Goal: Task Accomplishment & Management: Complete application form

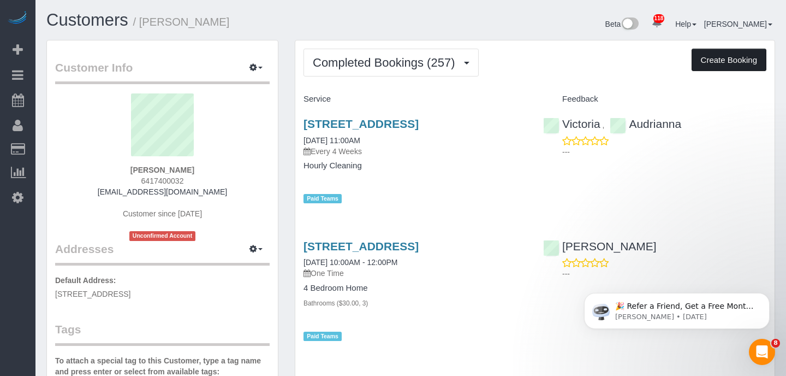
click at [720, 54] on button "Create Booking" at bounding box center [729, 60] width 75 height 23
select select "IA"
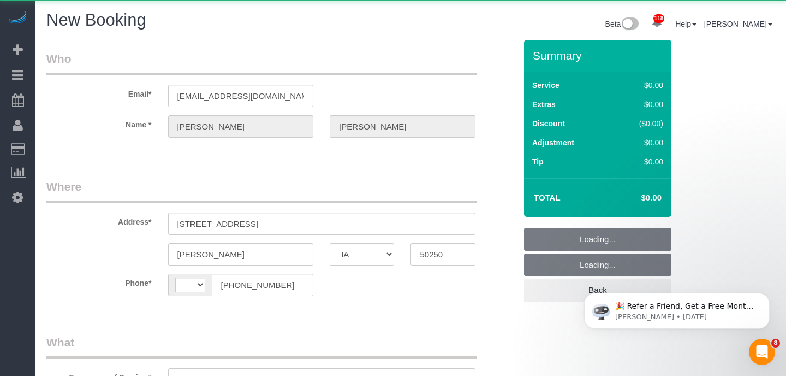
select select "string:[GEOGRAPHIC_DATA]"
select select "object:2200"
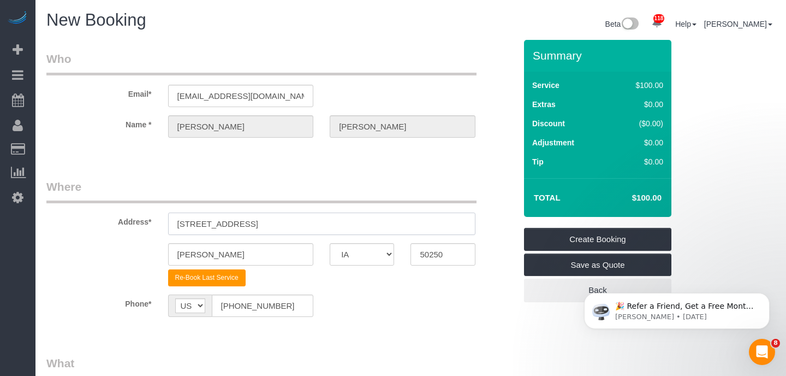
click at [258, 217] on input "[STREET_ADDRESS]" at bounding box center [321, 223] width 307 height 22
click at [276, 241] on sui-booking-address "Address* [STREET_ADDRESS] [PERSON_NAME] AK AL AR AZ CA CO CT DC DE [GEOGRAPHIC_…" at bounding box center [281, 233] width 470 height 108
drag, startPoint x: 259, startPoint y: 221, endPoint x: 132, endPoint y: 218, distance: 126.7
click at [132, 218] on div "Address* [STREET_ADDRESS]" at bounding box center [281, 207] width 486 height 56
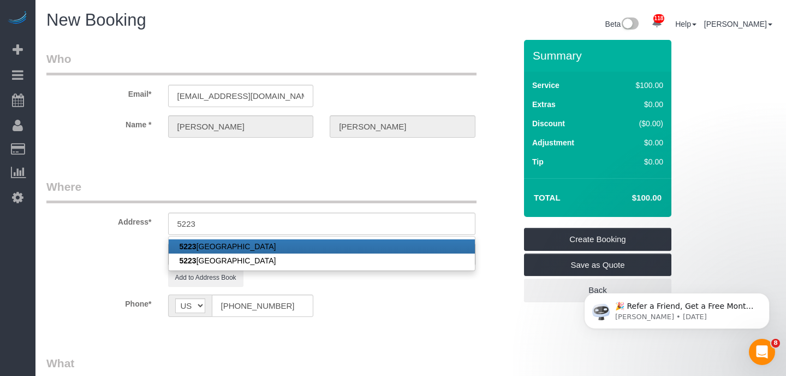
click at [243, 245] on link "[STREET_ADDRESS]" at bounding box center [322, 246] width 306 height 14
type input "[STREET_ADDRESS]"
type input "Panora"
type input "50216"
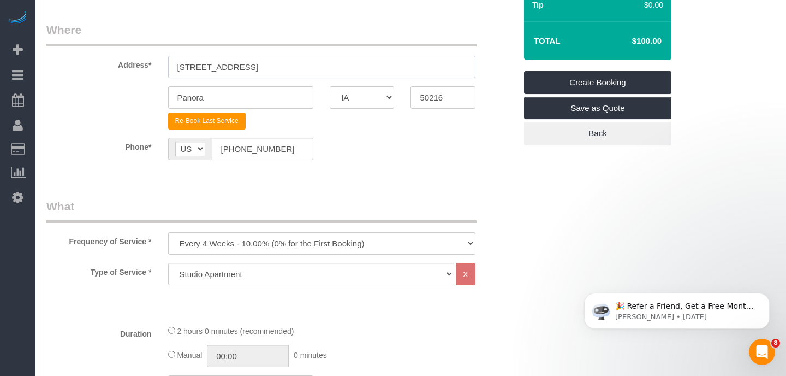
scroll to position [158, 0]
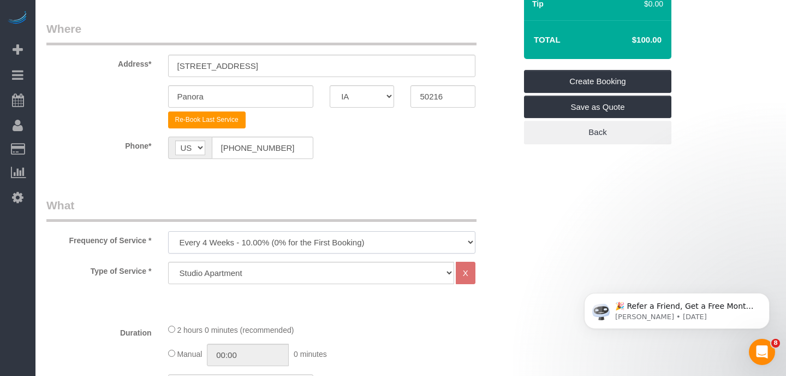
click at [322, 247] on select "Every 6 Weeks (0% for the First Booking) One Time Every 8 Weeks (0% for the Fir…" at bounding box center [321, 242] width 307 height 22
select select "object:2202"
click at [311, 276] on select "Studio Apartment 1 Bedroom Home 2 Bedroom Home 3 Bedroom Home 4 Bedroom Home 5 …" at bounding box center [311, 273] width 286 height 22
select select "49"
select select "1"
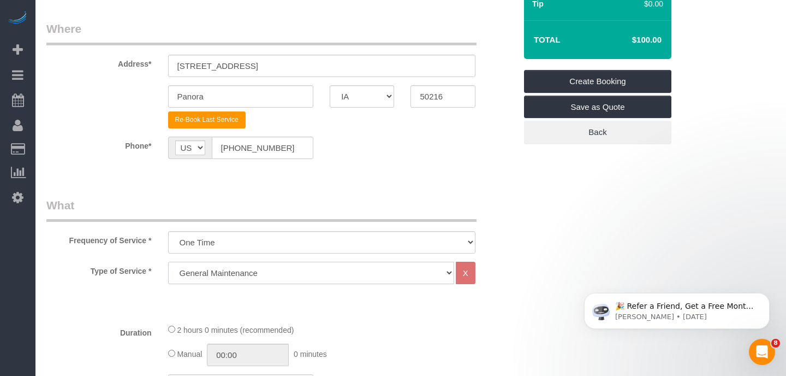
select select "60"
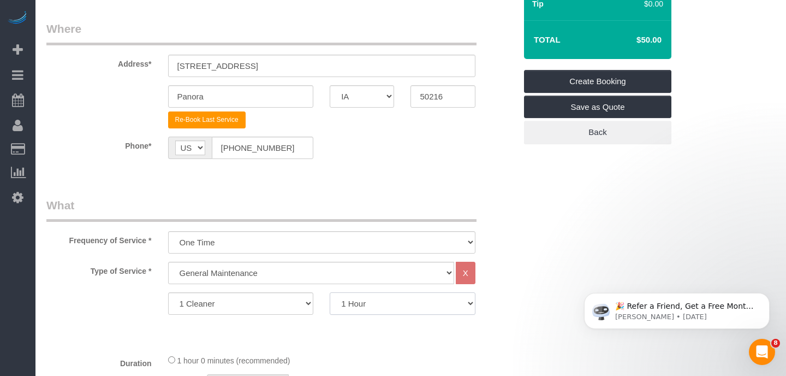
click at [363, 297] on select "1 Hour" at bounding box center [403, 303] width 146 height 22
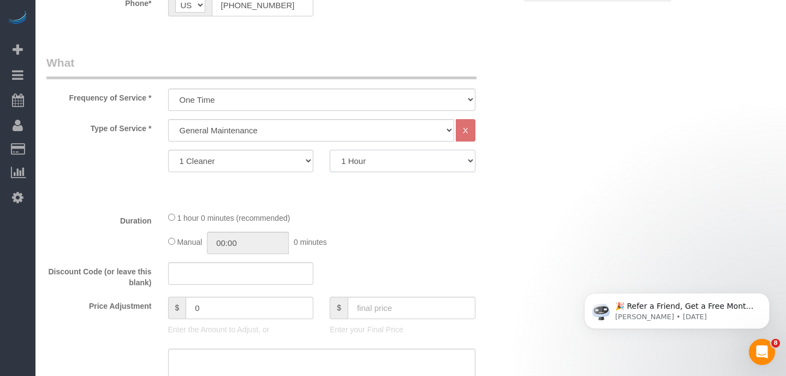
scroll to position [307, 0]
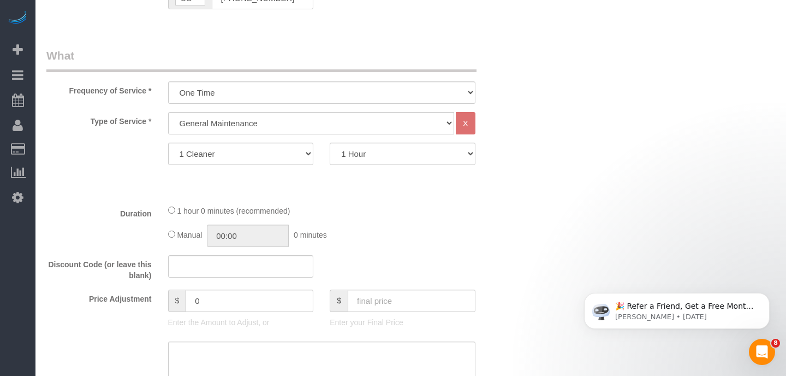
click at [172, 239] on div "Manual 00:00 0 minutes" at bounding box center [321, 235] width 307 height 22
click at [255, 234] on input "01:00" at bounding box center [248, 235] width 82 height 22
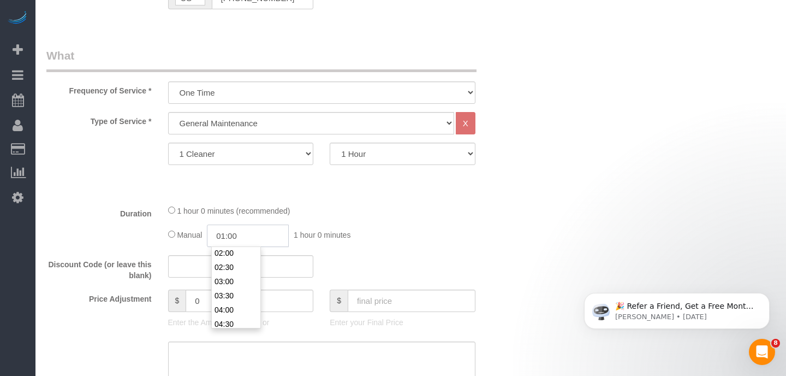
scroll to position [75, 0]
click at [229, 288] on li "04:00" at bounding box center [236, 292] width 49 height 14
type input "04:00"
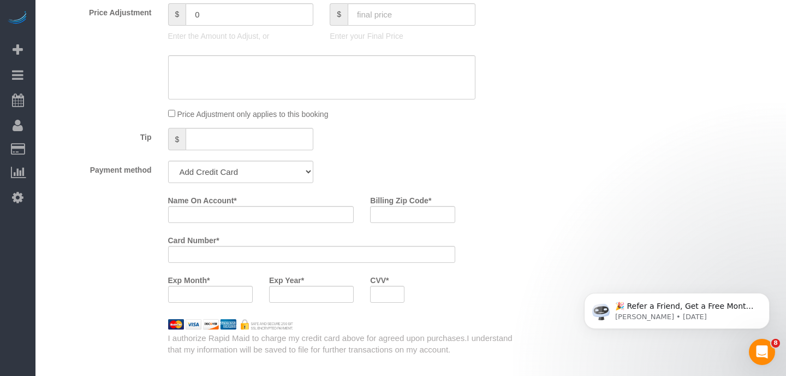
scroll to position [595, 0]
click at [310, 181] on select "Add Credit Card Cash Check Paypal" at bounding box center [241, 170] width 146 height 22
select select "string:check"
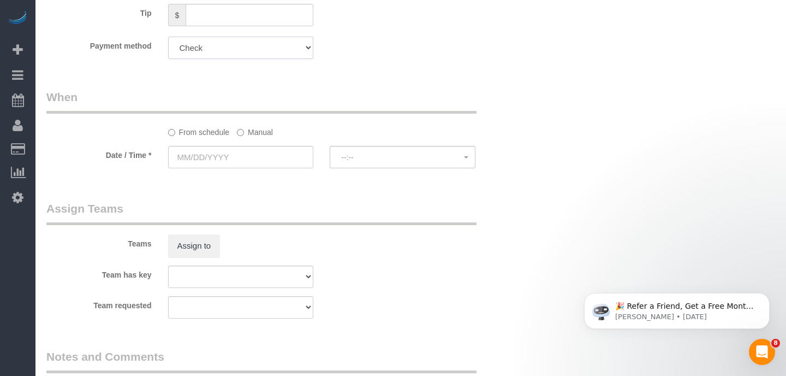
scroll to position [723, 0]
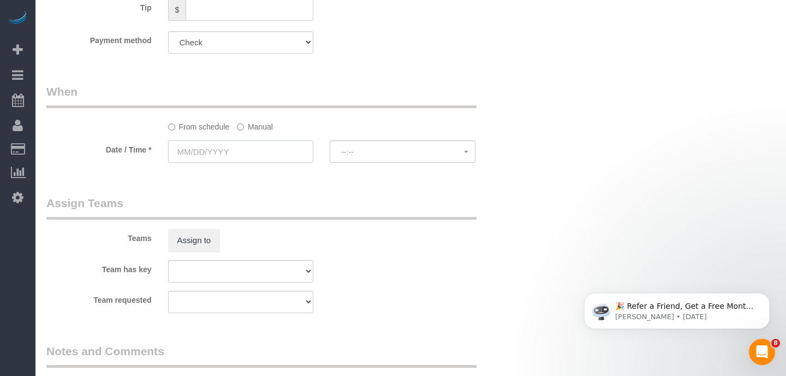
click at [209, 158] on input "text" at bounding box center [241, 151] width 146 height 22
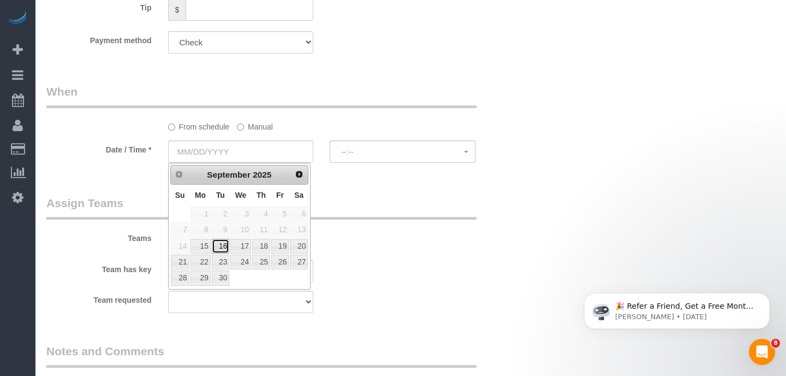
click at [222, 246] on link "16" at bounding box center [220, 246] width 17 height 15
type input "[DATE]"
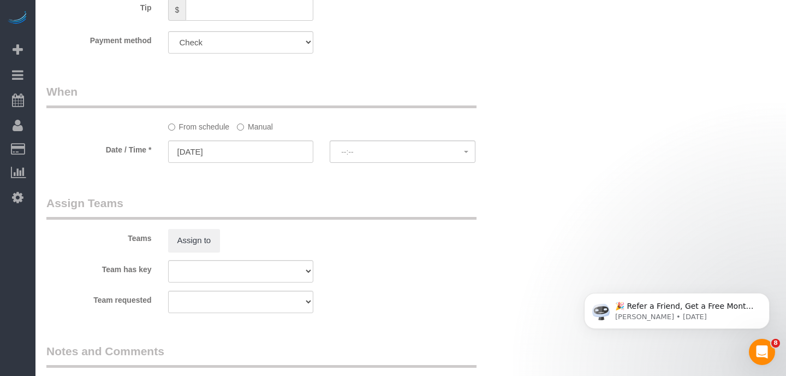
select select "spot1"
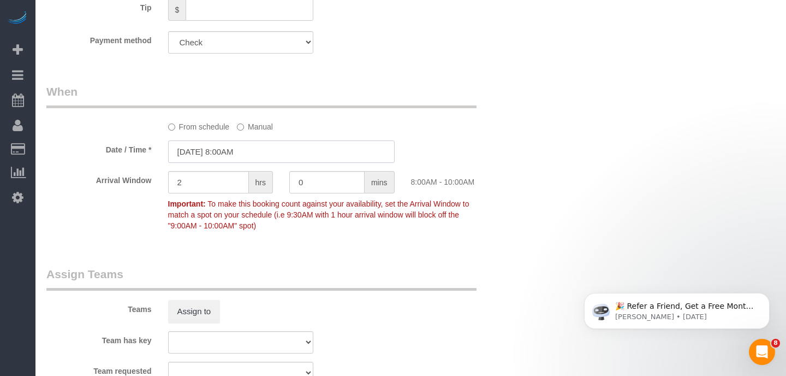
click at [233, 152] on input "[DATE] 8:00AM" at bounding box center [281, 151] width 227 height 22
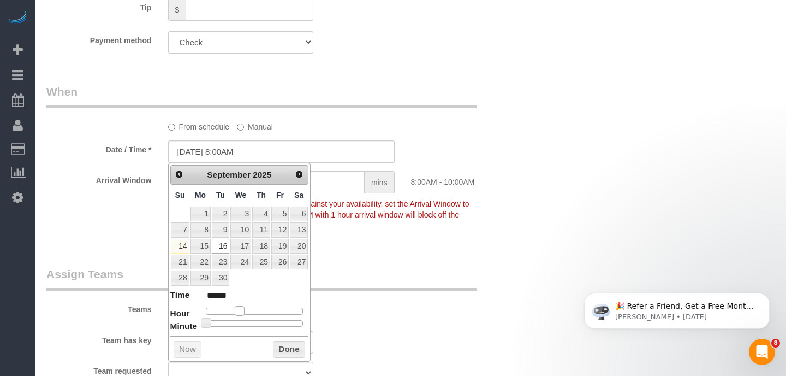
type input "[DATE] 9:00AM"
type input "******"
click at [245, 311] on span at bounding box center [244, 311] width 10 height 10
click at [288, 345] on button "Done" at bounding box center [289, 349] width 32 height 17
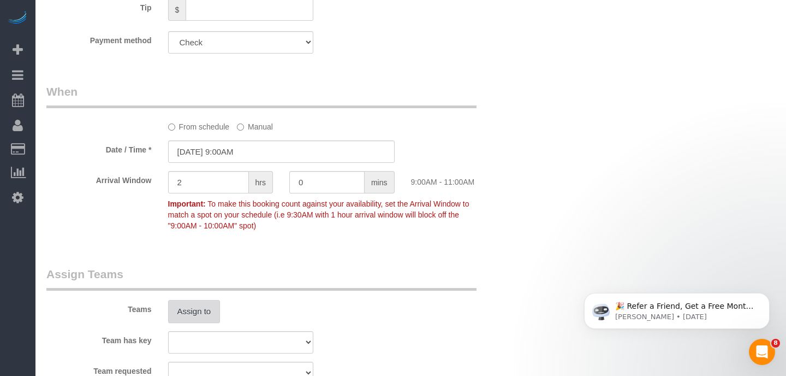
click at [186, 312] on button "Assign to" at bounding box center [194, 311] width 52 height 23
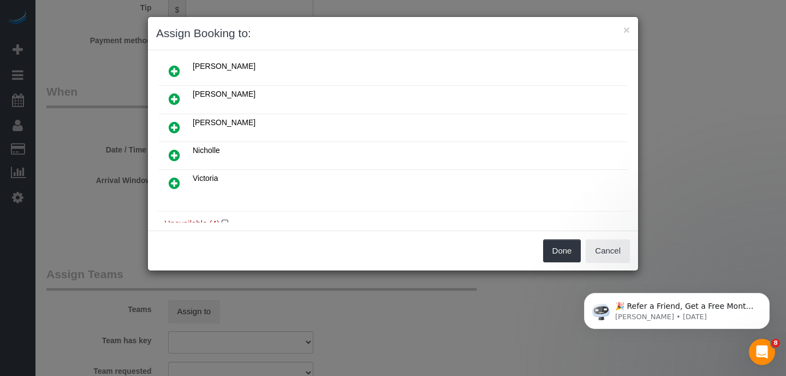
scroll to position [51, 0]
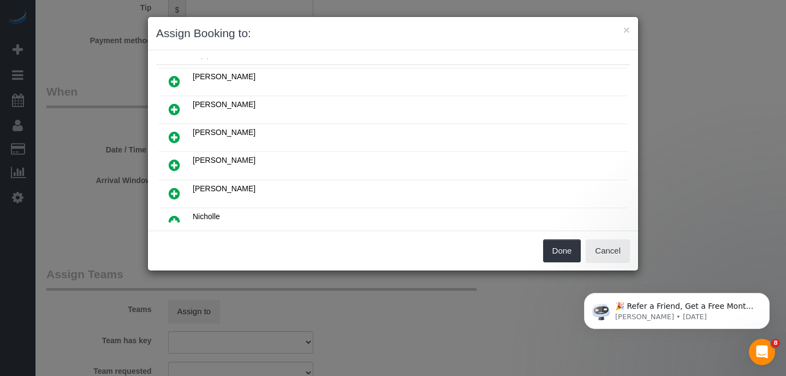
click at [175, 190] on icon at bounding box center [174, 193] width 11 height 13
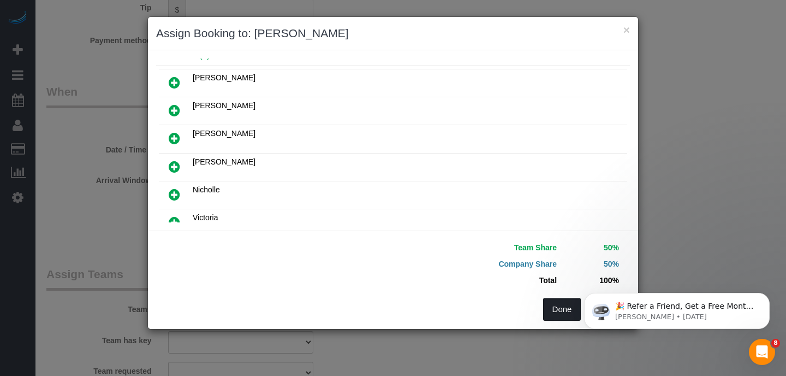
click at [556, 313] on button "Done" at bounding box center [562, 309] width 38 height 23
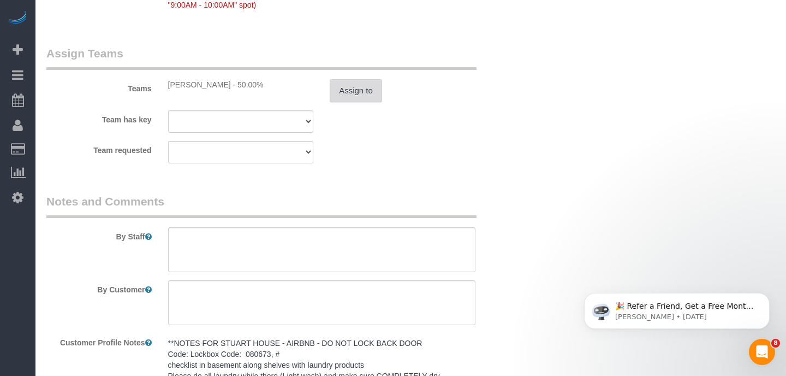
scroll to position [994, 0]
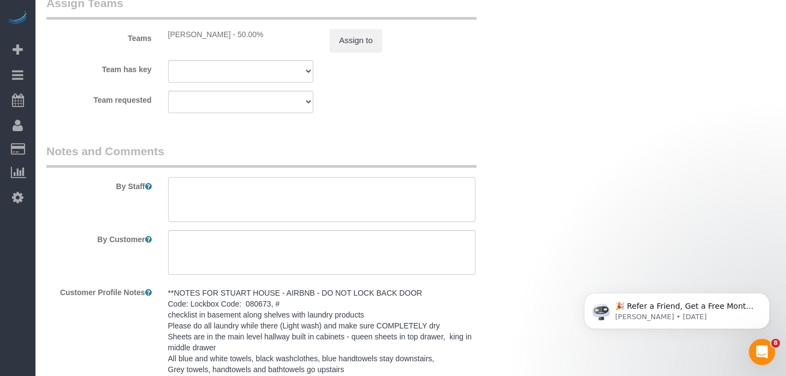
click at [379, 186] on textarea at bounding box center [321, 199] width 307 height 45
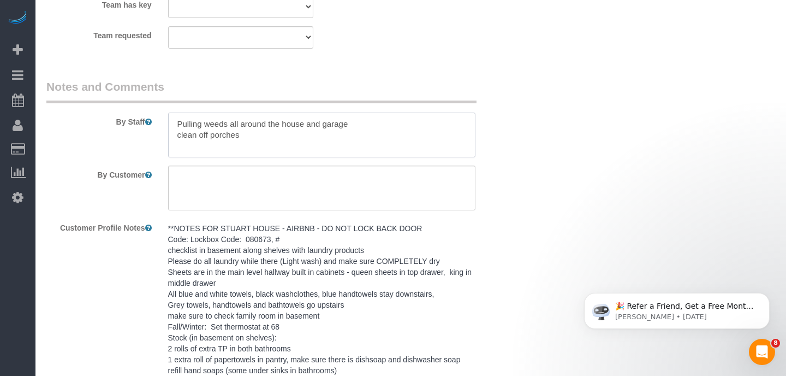
scroll to position [1057, 0]
click at [305, 126] on textarea at bounding box center [321, 136] width 307 height 45
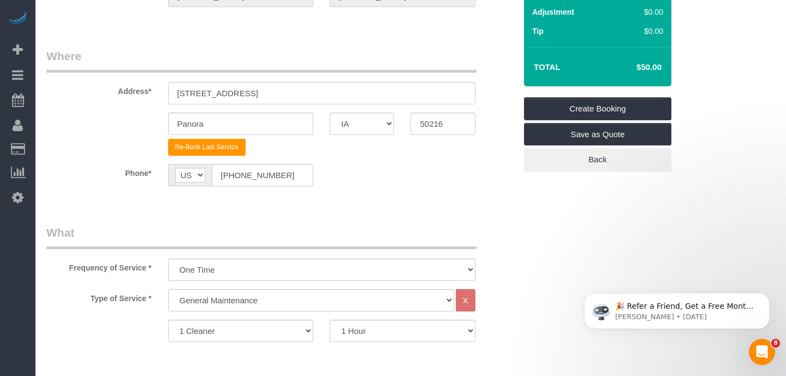
scroll to position [0, 0]
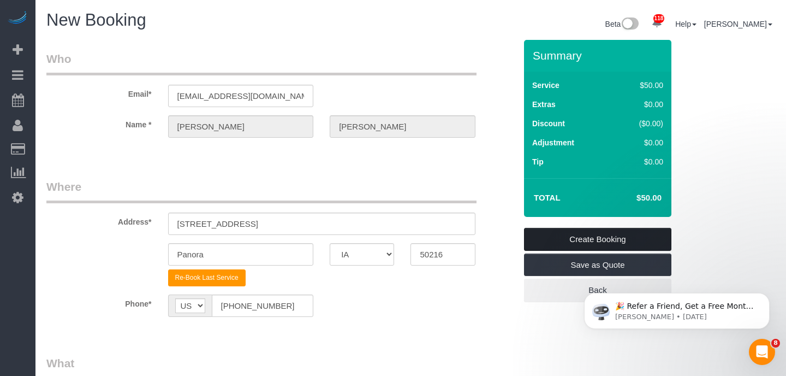
type textarea "Pulling weeds all around the house, beach and garage clean off porches"
click at [609, 239] on link "Create Booking" at bounding box center [597, 239] width 147 height 23
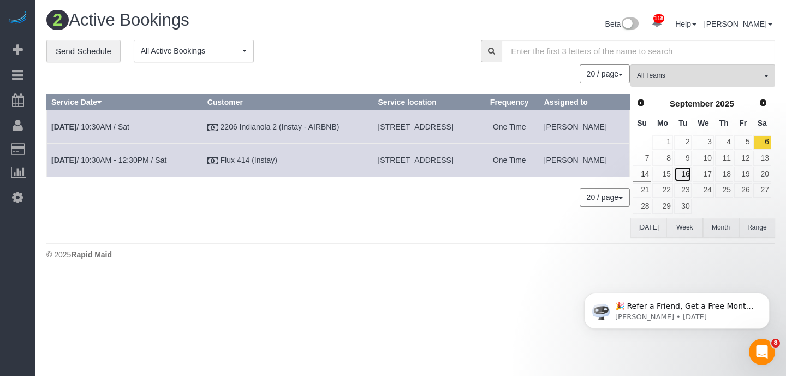
click at [689, 170] on link "16" at bounding box center [683, 174] width 18 height 15
